Goal: Task Accomplishment & Management: Use online tool/utility

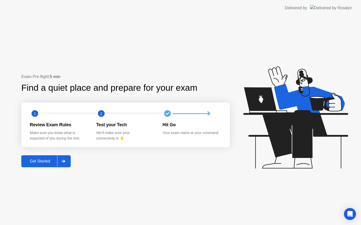
click at [38, 165] on button "Get Started" at bounding box center [45, 162] width 49 height 12
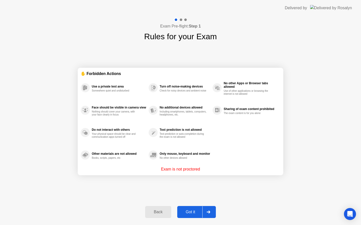
click at [203, 209] on div at bounding box center [208, 213] width 12 height 12
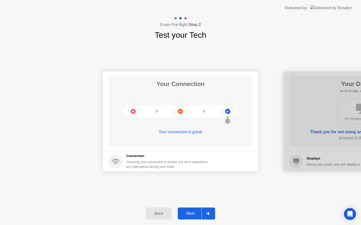
click at [193, 217] on button "Next" at bounding box center [196, 214] width 37 height 12
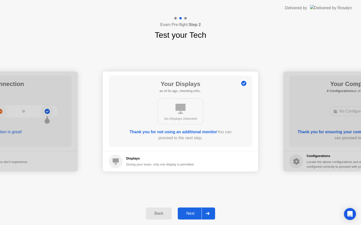
click at [193, 217] on button "Next" at bounding box center [196, 214] width 37 height 12
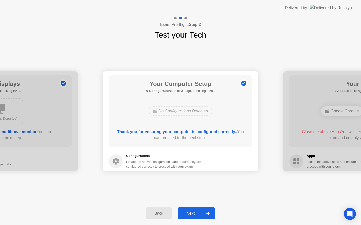
click at [193, 217] on button "Next" at bounding box center [196, 214] width 37 height 12
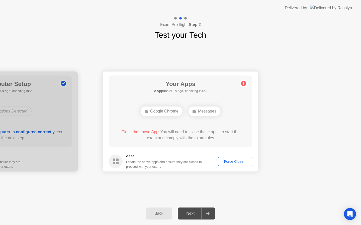
click at [240, 160] on div "Force Close..." at bounding box center [235, 162] width 31 height 4
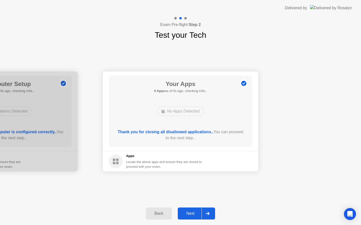
click at [208, 213] on icon at bounding box center [208, 213] width 4 height 3
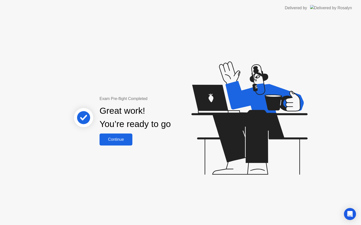
click at [120, 136] on button "Continue" at bounding box center [115, 140] width 33 height 12
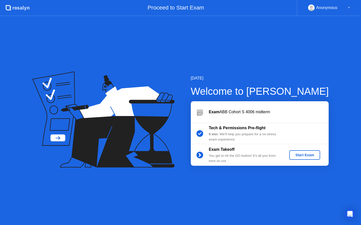
click at [306, 152] on button "Start Exam" at bounding box center [304, 156] width 31 height 10
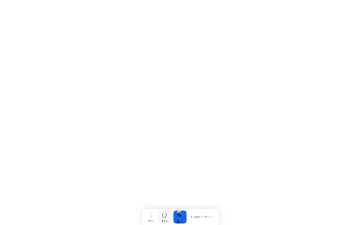
click at [160, 220] on button "Hide" at bounding box center [164, 217] width 13 height 13
click at [341, 221] on div "Show" at bounding box center [341, 221] width 7 height 3
click at [149, 220] on div "Move" at bounding box center [151, 221] width 7 height 3
click at [206, 216] on button "Exam Rules" at bounding box center [202, 217] width 27 height 5
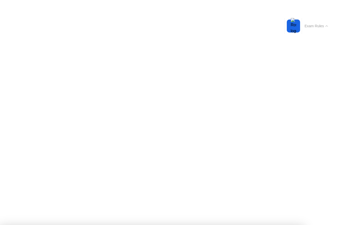
click at [323, 26] on button "Exam Rules" at bounding box center [316, 26] width 27 height 5
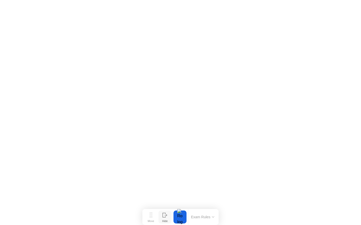
click at [162, 217] on button "Hide" at bounding box center [164, 217] width 13 height 13
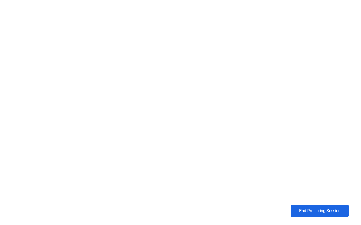
click at [337, 212] on div "End Proctoring Session" at bounding box center [320, 211] width 56 height 5
